Goal: Task Accomplishment & Management: Use online tool/utility

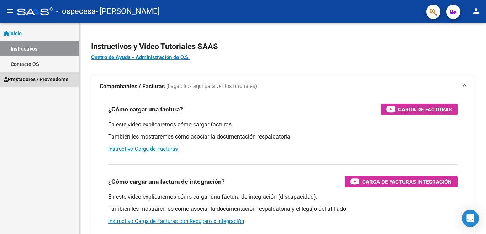
click at [27, 76] on span "Prestadores / Proveedores" at bounding box center [36, 79] width 65 height 8
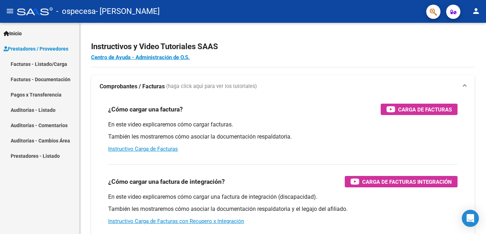
click at [41, 63] on link "Facturas - Listado/Carga" at bounding box center [39, 63] width 79 height 15
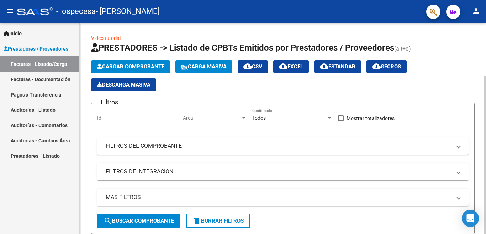
click at [479, 95] on div at bounding box center [485, 155] width 2 height 158
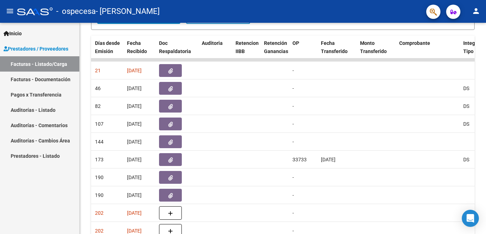
scroll to position [203, 0]
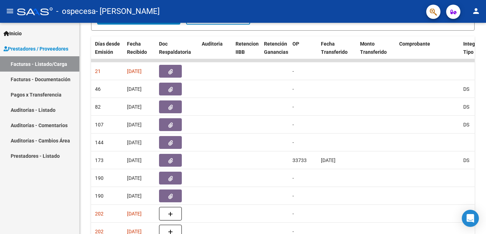
click at [479, 147] on div at bounding box center [485, 186] width 2 height 95
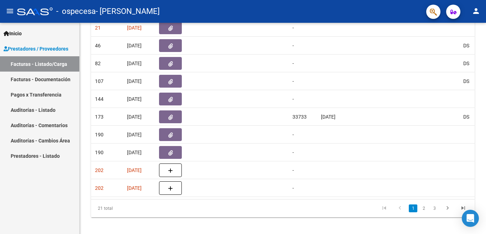
click at [479, 167] on div "Video tutorial PRESTADORES -> Listado de CPBTs Emitidos por Prestadores / Prove…" at bounding box center [284, 7] width 408 height 463
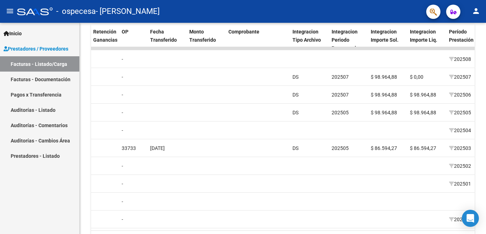
scroll to position [221, 0]
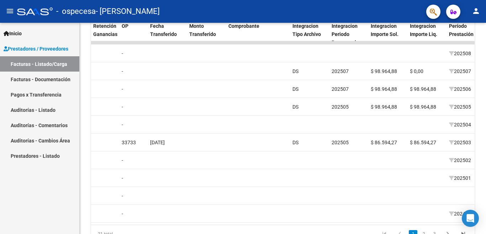
click at [479, 178] on div at bounding box center [485, 186] width 2 height 95
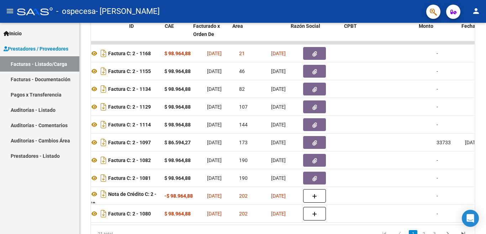
scroll to position [0, 0]
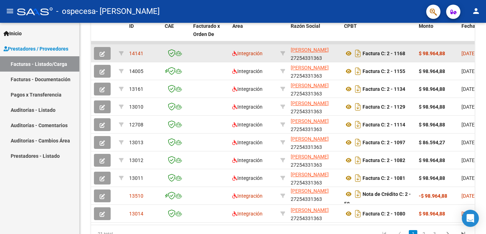
click at [102, 53] on icon "button" at bounding box center [102, 53] width 5 height 5
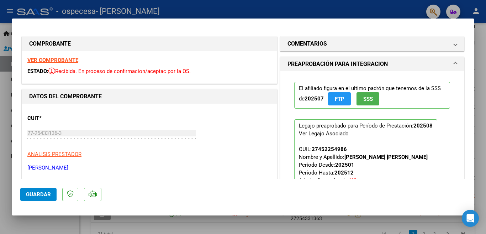
click at [304, 7] on div at bounding box center [243, 117] width 486 height 234
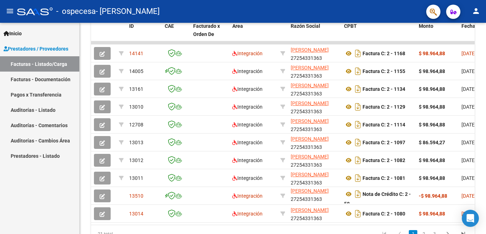
click at [316, 12] on div "- ospecesa - SERPP PATRICIA ADRIANA" at bounding box center [218, 12] width 403 height 16
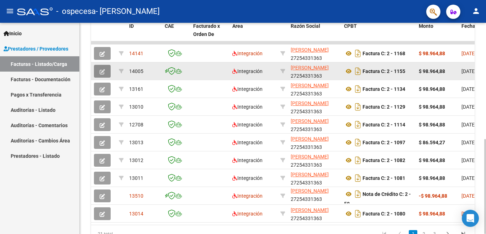
click at [106, 71] on button "button" at bounding box center [102, 71] width 17 height 13
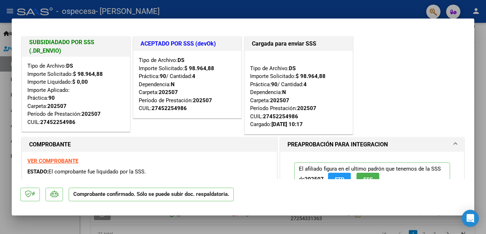
click at [68, 159] on strong "VER COMPROBANTE" at bounding box center [52, 161] width 51 height 6
click at [371, 7] on div at bounding box center [243, 117] width 486 height 234
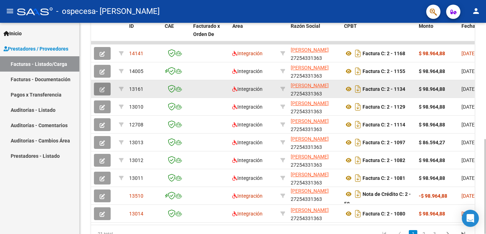
click at [97, 89] on button "button" at bounding box center [102, 88] width 17 height 13
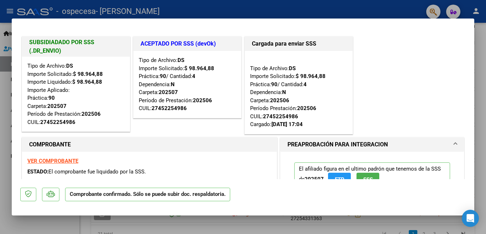
click at [368, 3] on div at bounding box center [243, 117] width 486 height 234
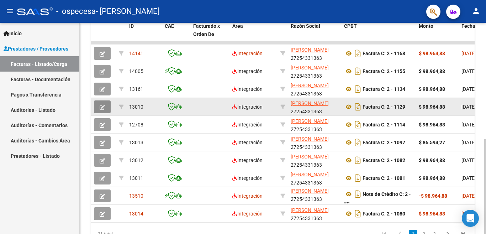
click at [101, 104] on span "button" at bounding box center [102, 106] width 5 height 6
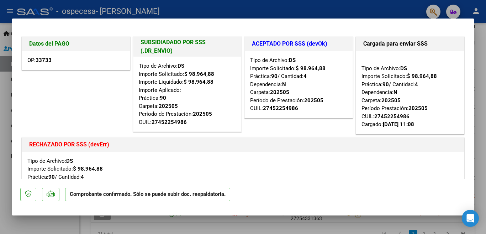
click at [319, 6] on div at bounding box center [243, 117] width 486 height 234
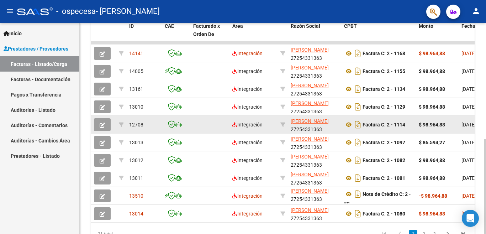
click at [101, 120] on button "button" at bounding box center [102, 124] width 17 height 13
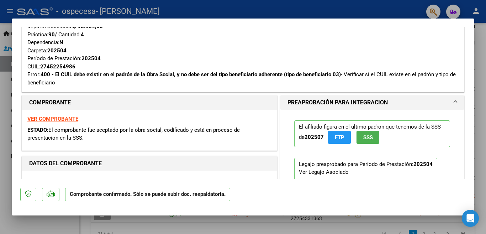
scroll to position [178, 0]
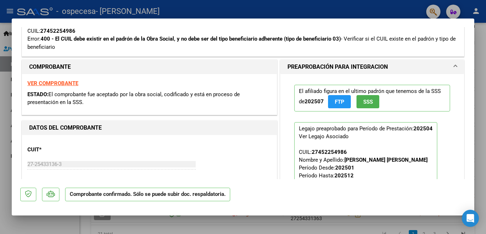
click at [69, 82] on strong "VER COMPROBANTE" at bounding box center [52, 83] width 51 height 6
click at [228, 12] on div at bounding box center [243, 117] width 486 height 234
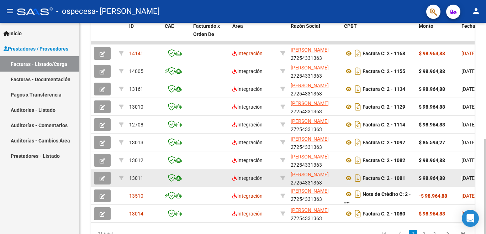
click at [103, 177] on icon "button" at bounding box center [102, 178] width 5 height 5
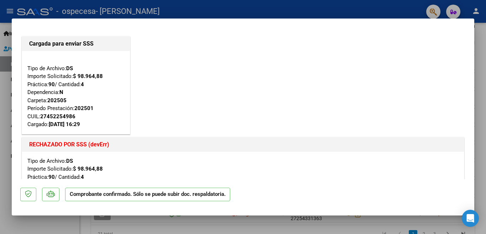
click at [388, 6] on div at bounding box center [243, 117] width 486 height 234
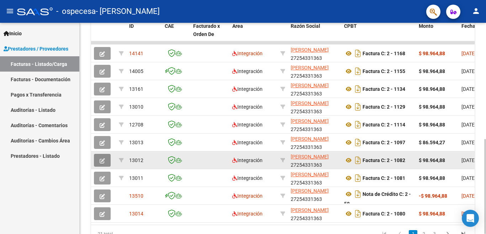
click at [101, 159] on icon "button" at bounding box center [102, 160] width 5 height 5
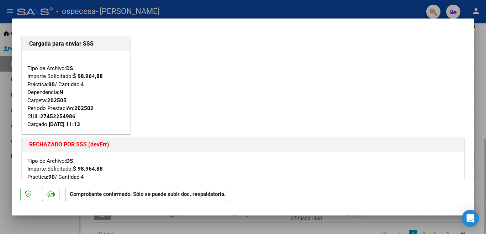
scroll to position [246, 0]
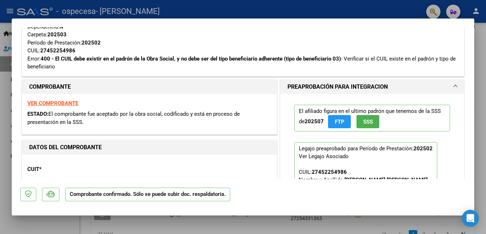
click at [242, 7] on div at bounding box center [243, 117] width 486 height 234
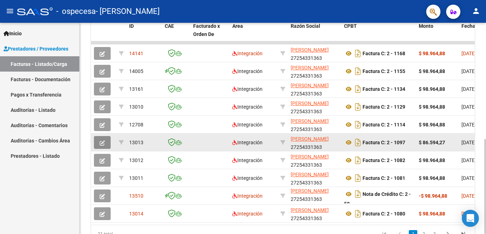
click at [100, 139] on span "button" at bounding box center [102, 142] width 5 height 6
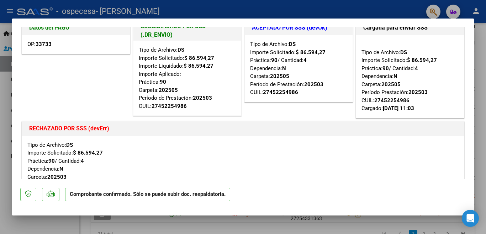
scroll to position [0, 0]
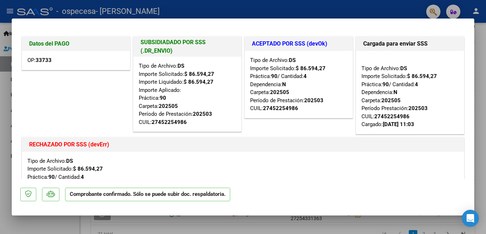
click at [348, 7] on div at bounding box center [243, 117] width 486 height 234
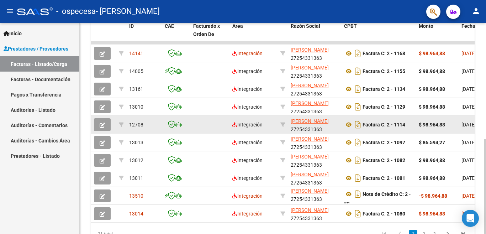
click at [103, 121] on button "button" at bounding box center [102, 124] width 17 height 13
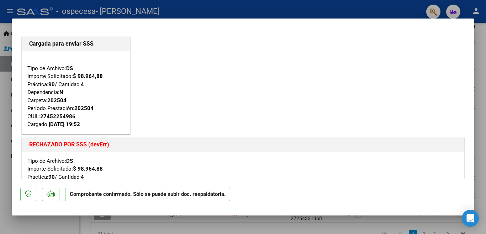
click at [280, 8] on div at bounding box center [243, 117] width 486 height 234
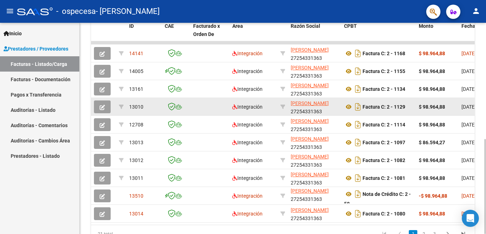
click at [101, 106] on icon "button" at bounding box center [102, 107] width 5 height 5
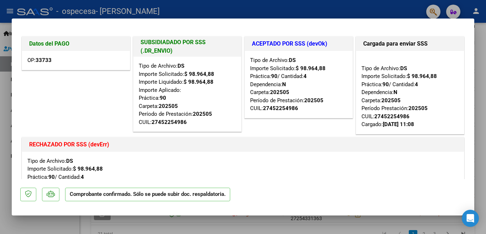
click at [255, 12] on div at bounding box center [243, 117] width 486 height 234
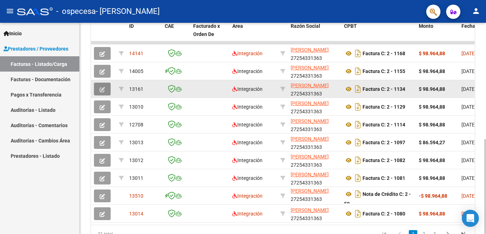
click at [103, 90] on icon "button" at bounding box center [102, 89] width 5 height 5
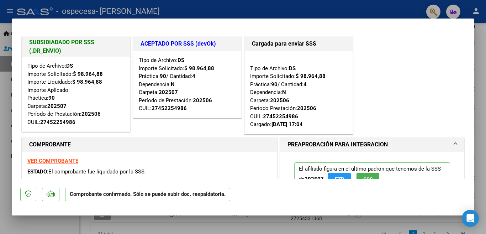
click at [262, 8] on div at bounding box center [243, 117] width 486 height 234
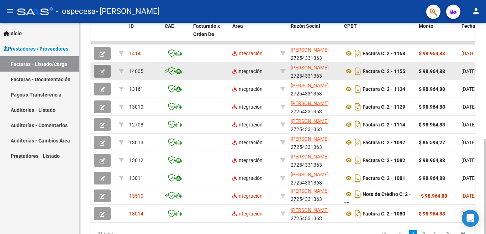
click at [104, 72] on icon "button" at bounding box center [102, 71] width 5 height 5
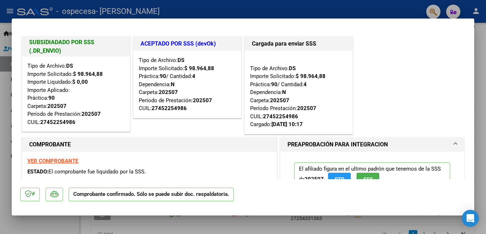
click at [325, 7] on div at bounding box center [243, 117] width 486 height 234
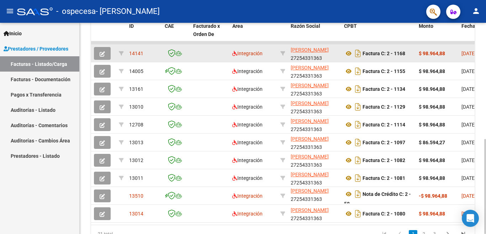
click at [103, 51] on icon "button" at bounding box center [102, 53] width 5 height 5
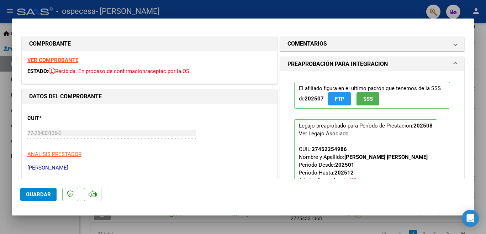
click at [292, 9] on div at bounding box center [243, 117] width 486 height 234
type input "$ 0,00"
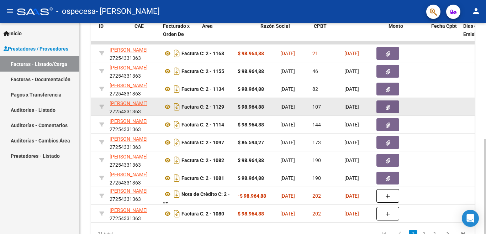
scroll to position [0, 30]
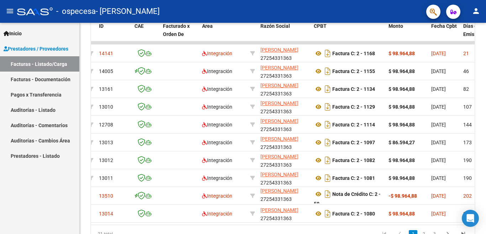
click at [55, 82] on link "Facturas - Documentación" at bounding box center [39, 78] width 79 height 15
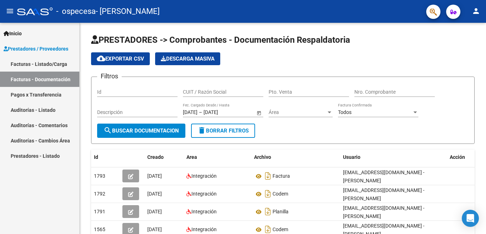
click at [54, 98] on link "Pagos x Transferencia" at bounding box center [39, 94] width 79 height 15
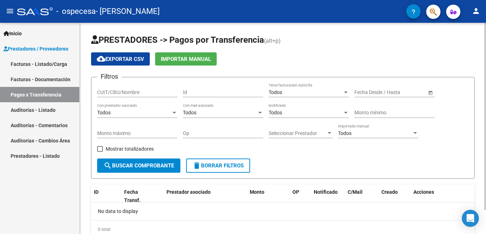
click at [322, 136] on div "Seleccionar Prestador Seleccionar Prestador" at bounding box center [300, 131] width 64 height 14
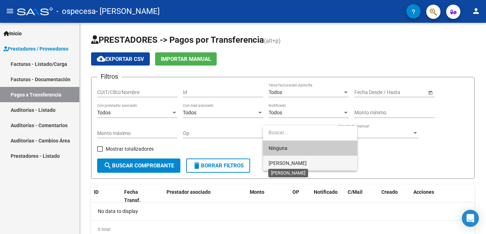
click at [307, 162] on span "SERPP [PERSON_NAME]" at bounding box center [287, 163] width 38 height 6
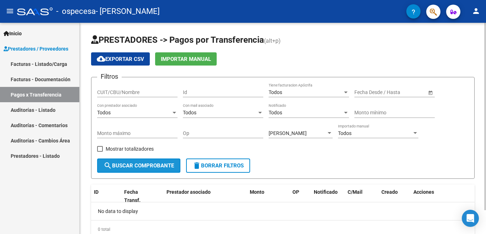
click at [148, 161] on button "search Buscar Comprobante" at bounding box center [138, 165] width 83 height 14
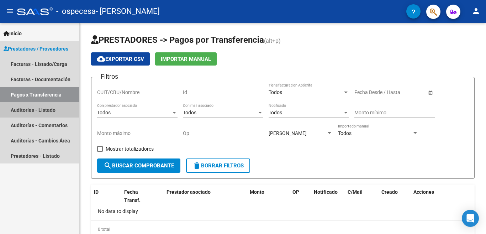
click at [53, 107] on link "Auditorías - Listado" at bounding box center [39, 109] width 79 height 15
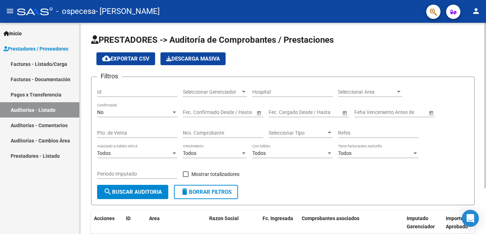
scroll to position [36, 0]
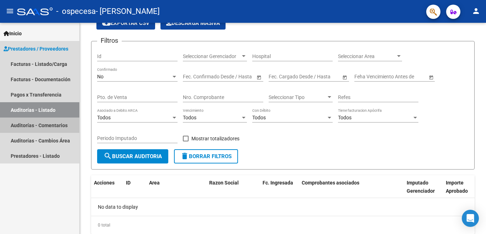
click at [52, 122] on link "Auditorías - Comentarios" at bounding box center [39, 124] width 79 height 15
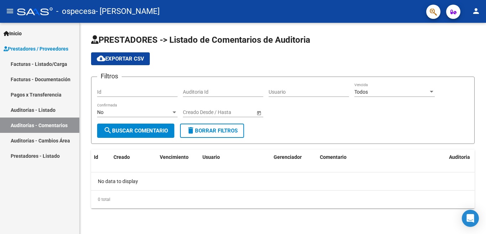
click at [49, 161] on link "Prestadores - Listado" at bounding box center [39, 155] width 79 height 15
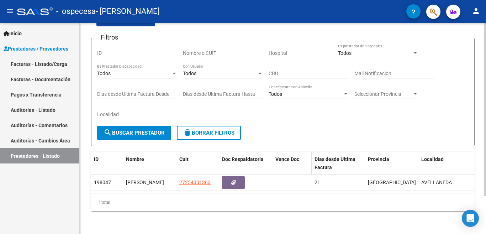
scroll to position [46, 0]
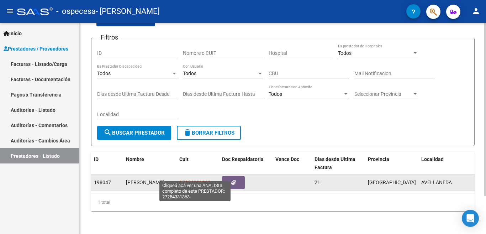
click at [195, 179] on span "27254331363" at bounding box center [194, 182] width 31 height 6
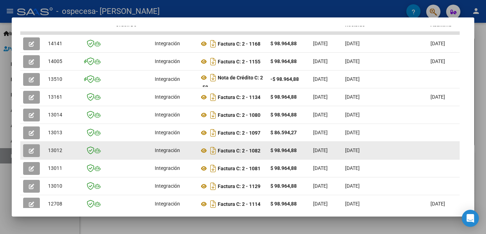
scroll to position [162, 0]
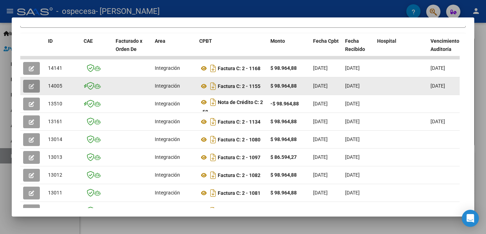
click at [30, 89] on icon "button" at bounding box center [31, 86] width 5 height 5
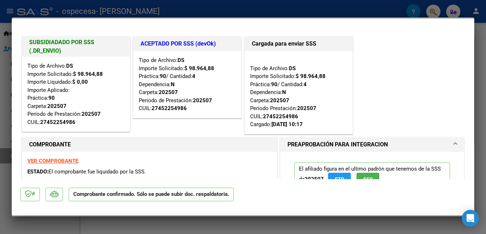
click at [389, 8] on div at bounding box center [243, 117] width 486 height 234
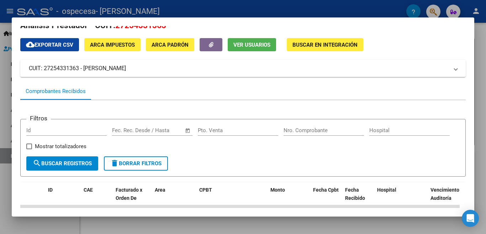
scroll to position [0, 0]
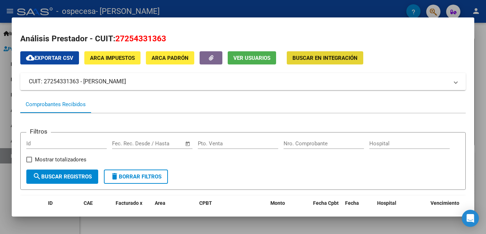
click at [310, 56] on span "Buscar en Integración" at bounding box center [324, 58] width 65 height 6
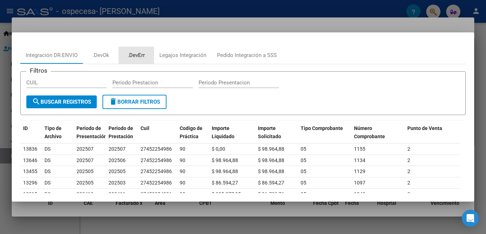
click at [136, 54] on div ".DevErr" at bounding box center [136, 55] width 17 height 8
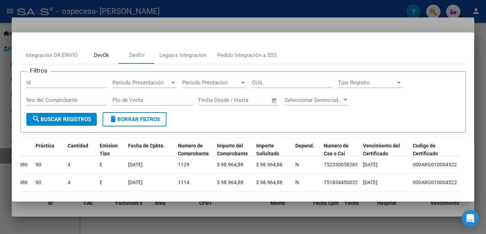
click at [105, 55] on div ".DevOk" at bounding box center [100, 55] width 17 height 8
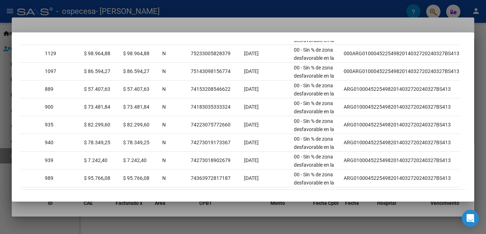
scroll to position [187, 0]
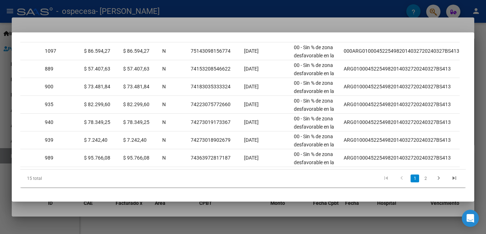
drag, startPoint x: 413, startPoint y: 169, endPoint x: 448, endPoint y: 166, distance: 34.6
click at [448, 166] on div "ID Gerenciador Tipo Período Presentación Período Prestacion CUIL Práctica Canti…" at bounding box center [242, 72] width 445 height 230
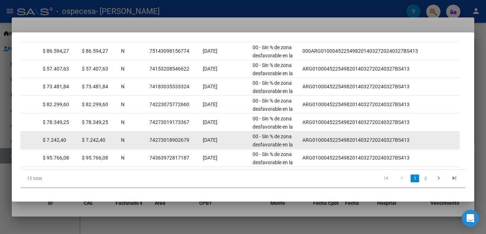
scroll to position [80, 0]
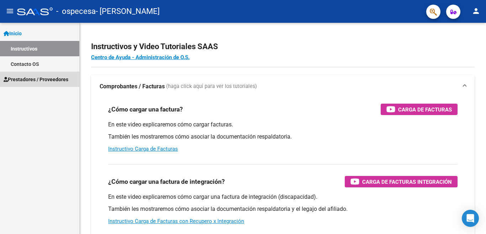
click at [37, 78] on span "Prestadores / Proveedores" at bounding box center [36, 79] width 65 height 8
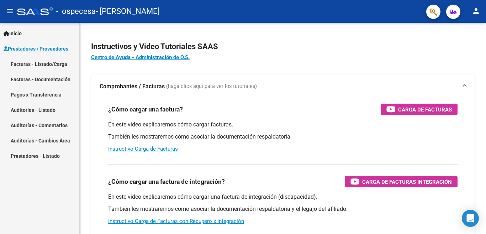
click at [53, 63] on link "Facturas - Listado/Carga" at bounding box center [39, 63] width 79 height 15
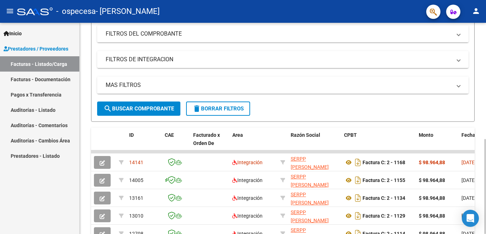
scroll to position [142, 0]
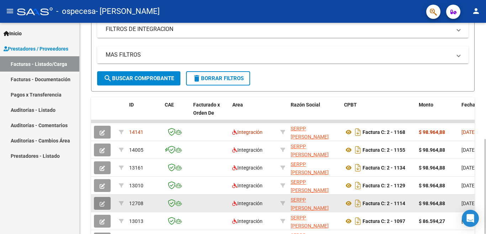
click at [102, 204] on icon "button" at bounding box center [102, 203] width 5 height 5
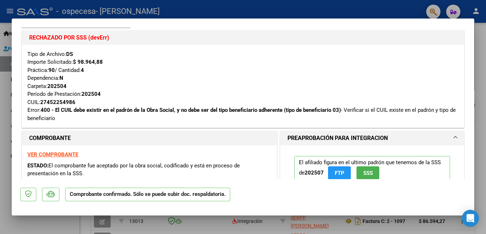
scroll to position [0, 0]
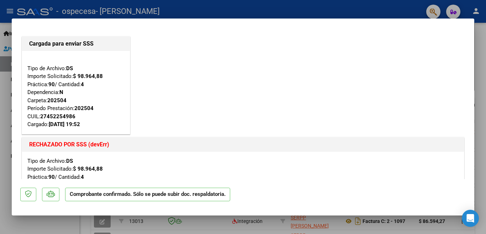
click at [300, 7] on div at bounding box center [243, 117] width 486 height 234
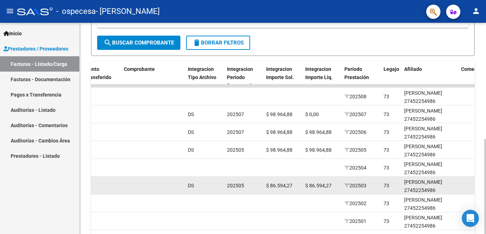
scroll to position [36, 0]
